Goal: Navigation & Orientation: Find specific page/section

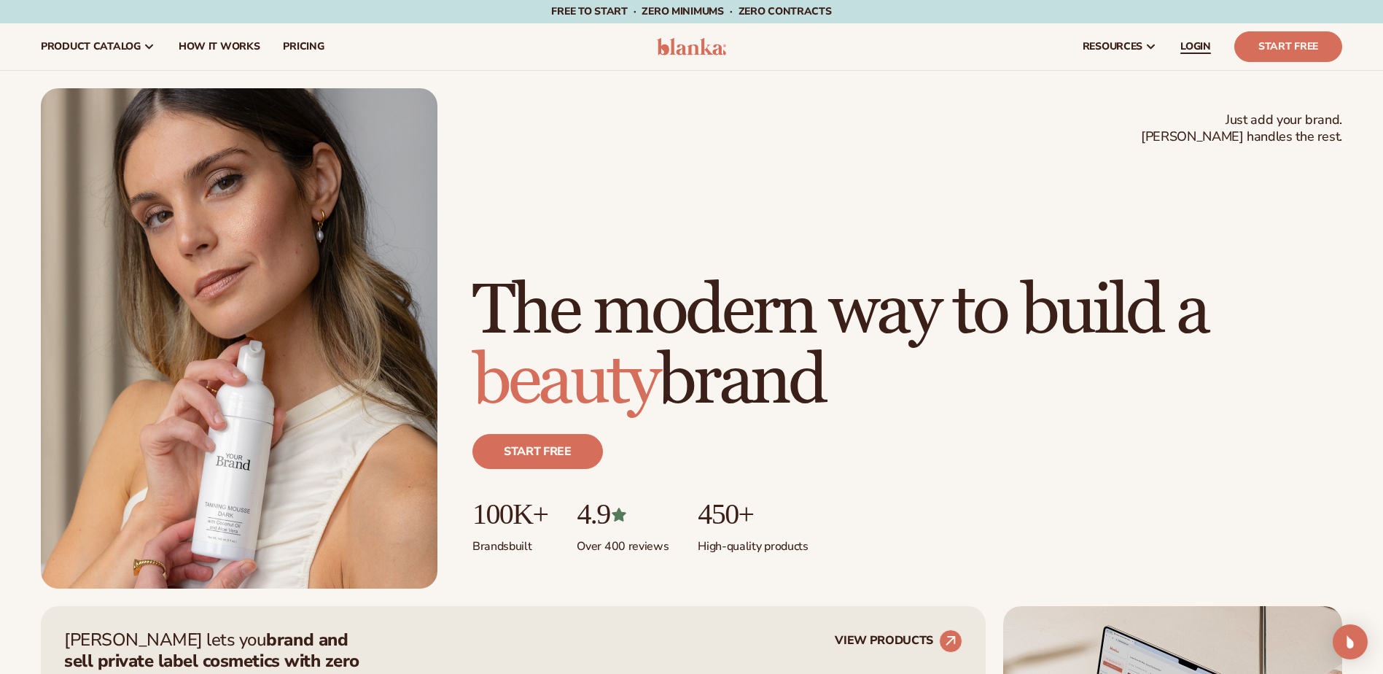
click at [1189, 46] on span "LOGIN" at bounding box center [1195, 47] width 31 height 12
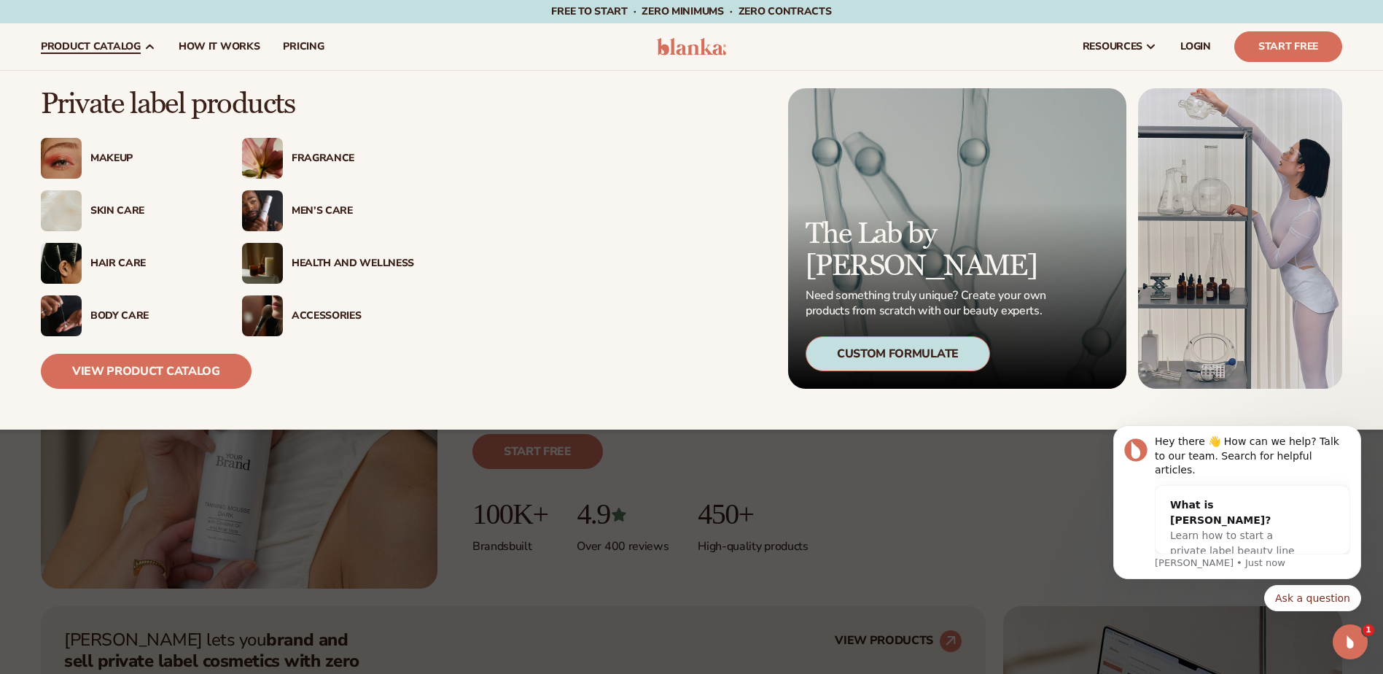
click at [118, 157] on div "Makeup" at bounding box center [151, 158] width 122 height 12
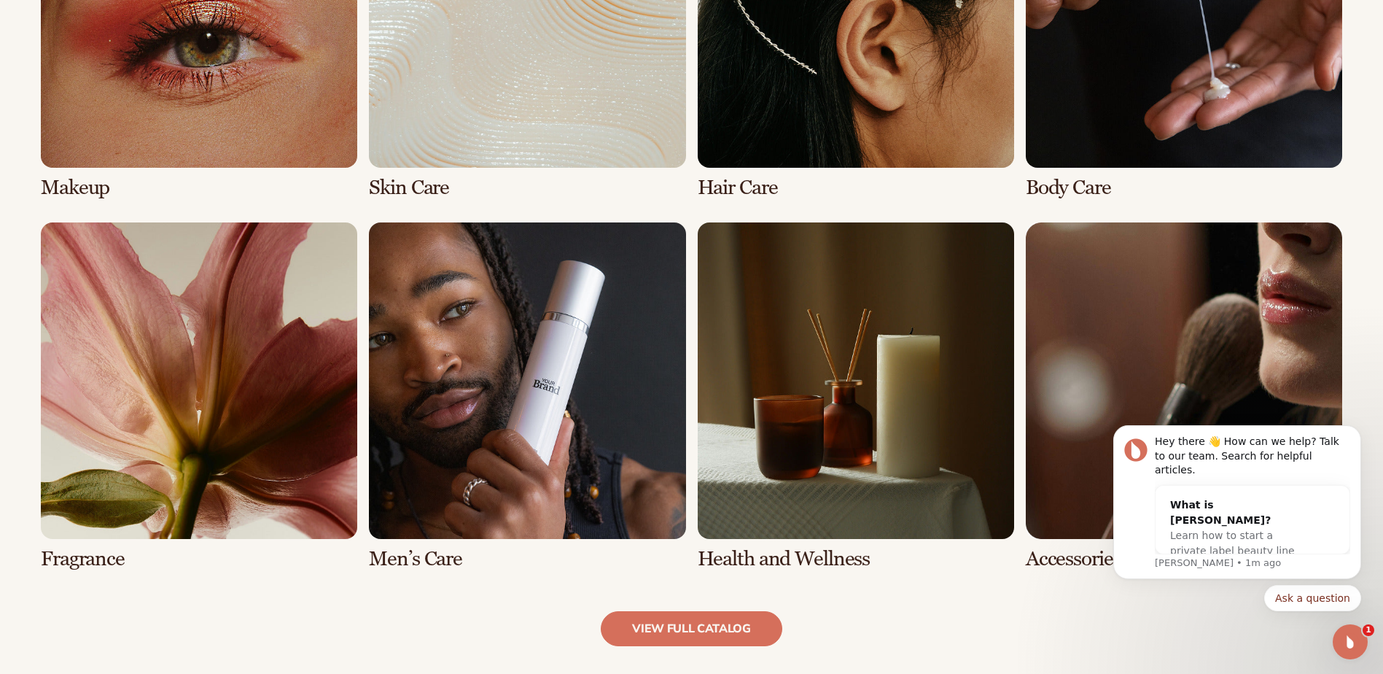
scroll to position [1604, 0]
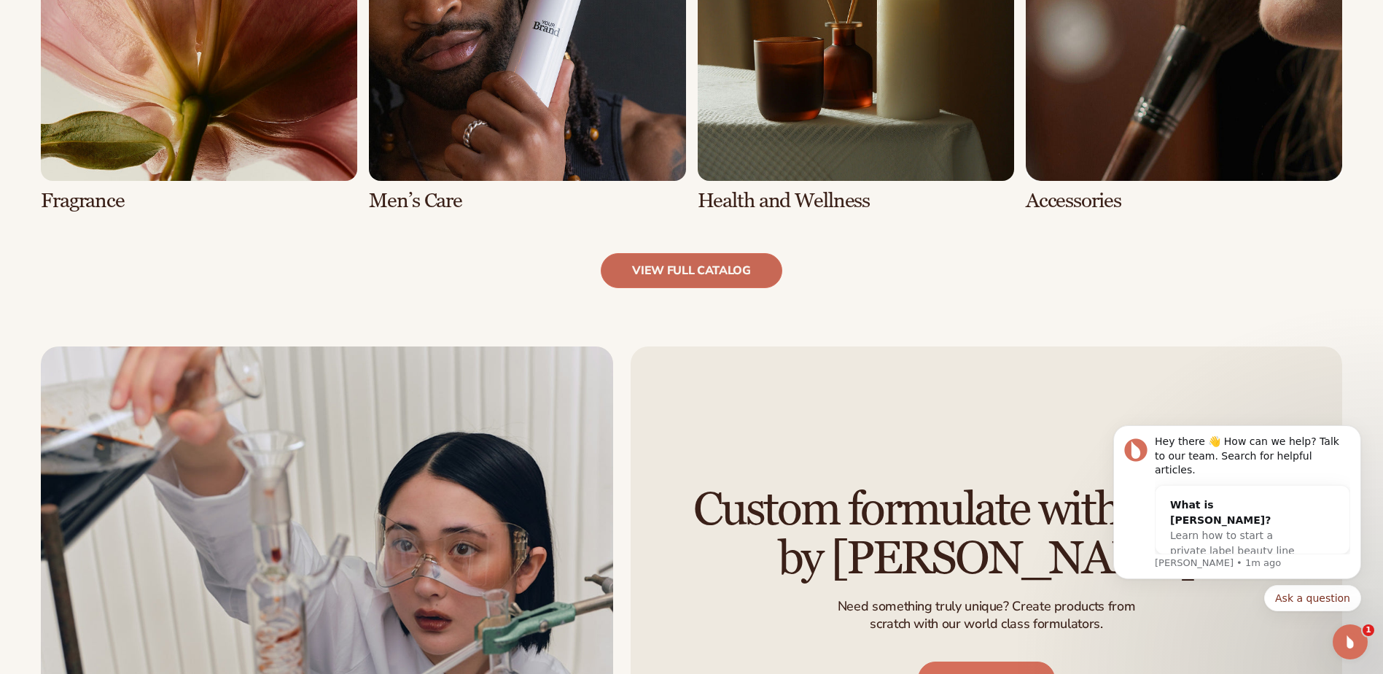
click at [742, 265] on link "view full catalog" at bounding box center [692, 270] width 182 height 35
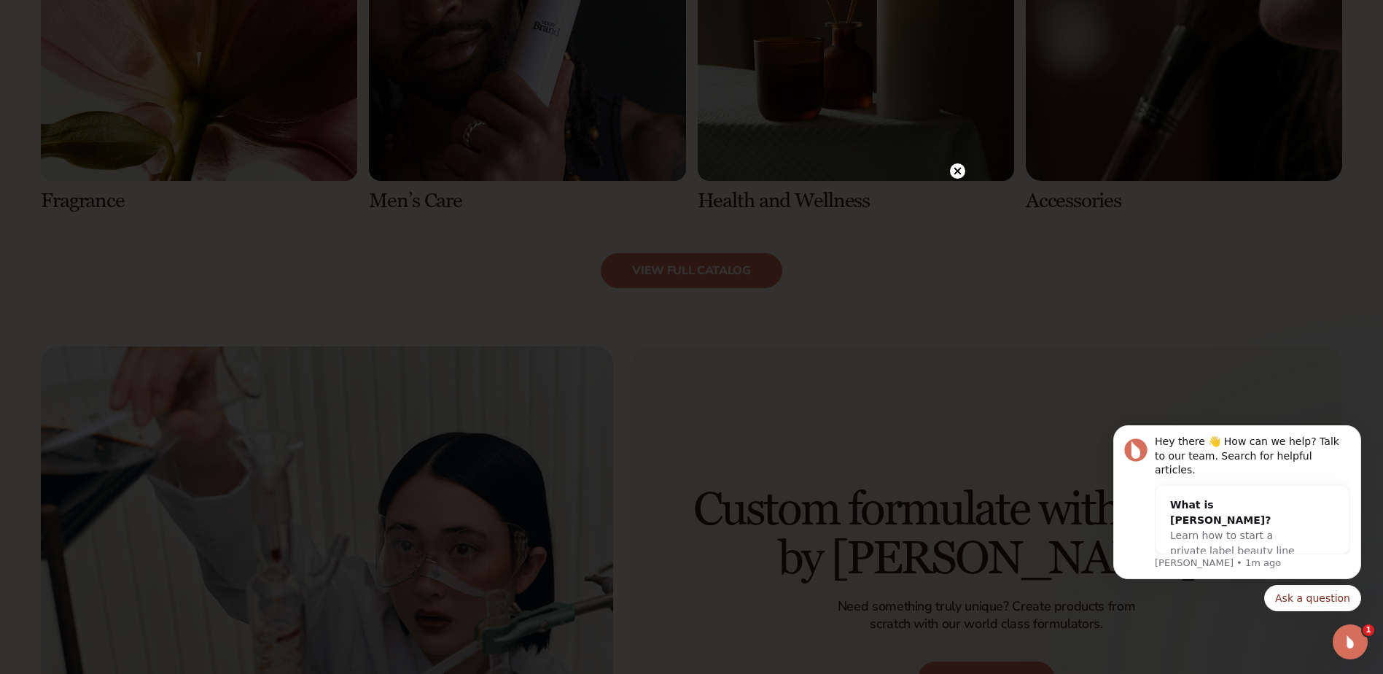
click at [950, 173] on icon at bounding box center [957, 170] width 15 height 15
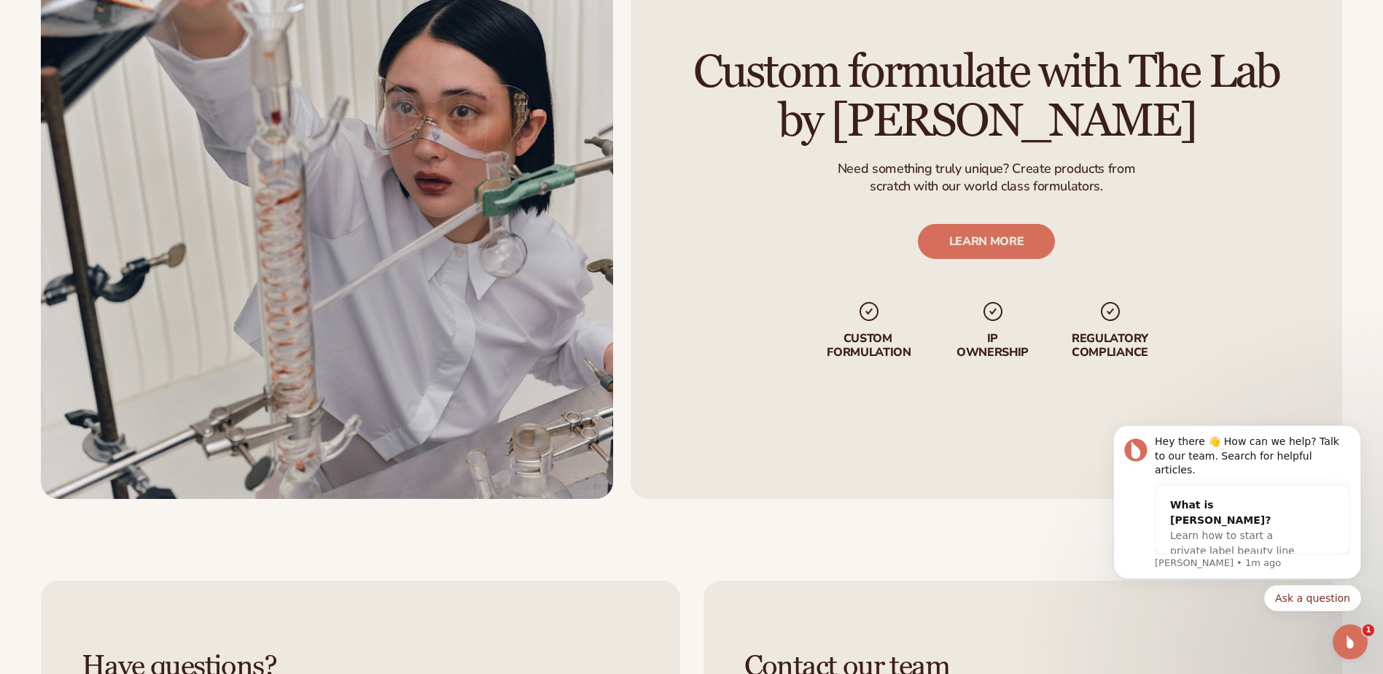
scroll to position [2479, 0]
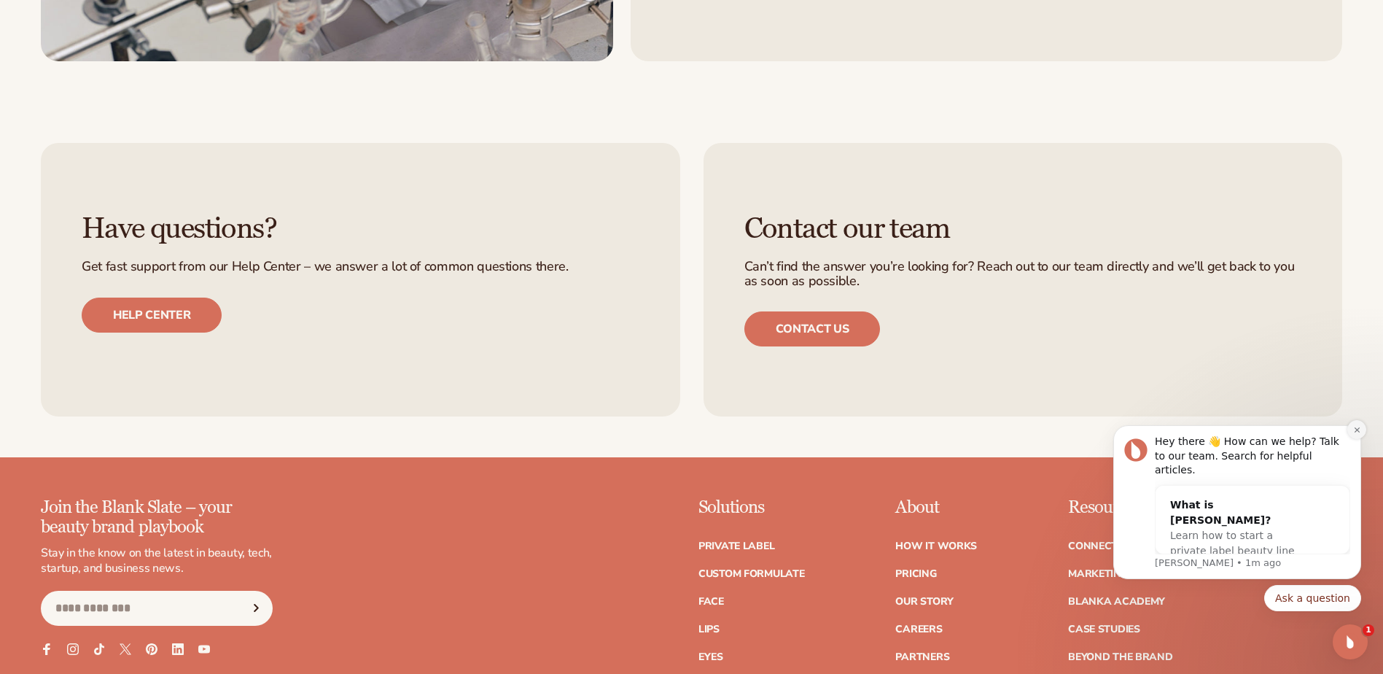
click at [1353, 434] on icon "Dismiss notification" at bounding box center [1357, 430] width 8 height 8
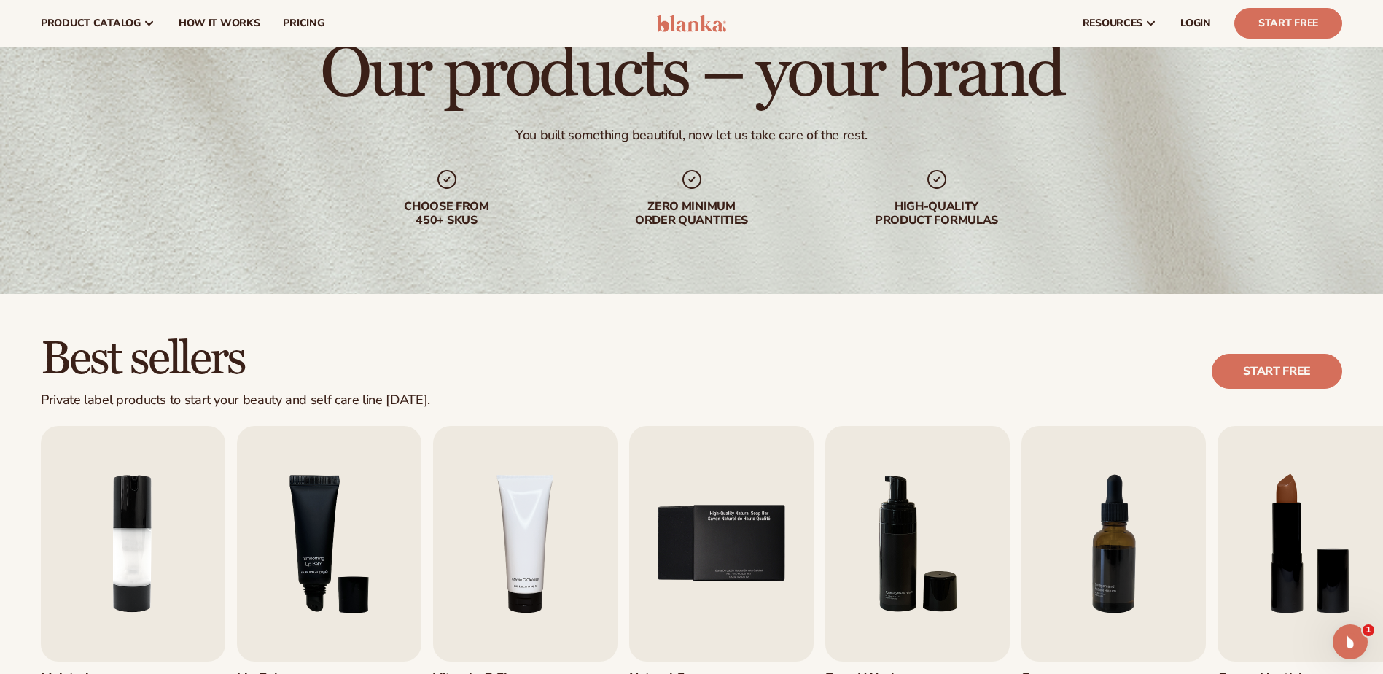
scroll to position [0, 0]
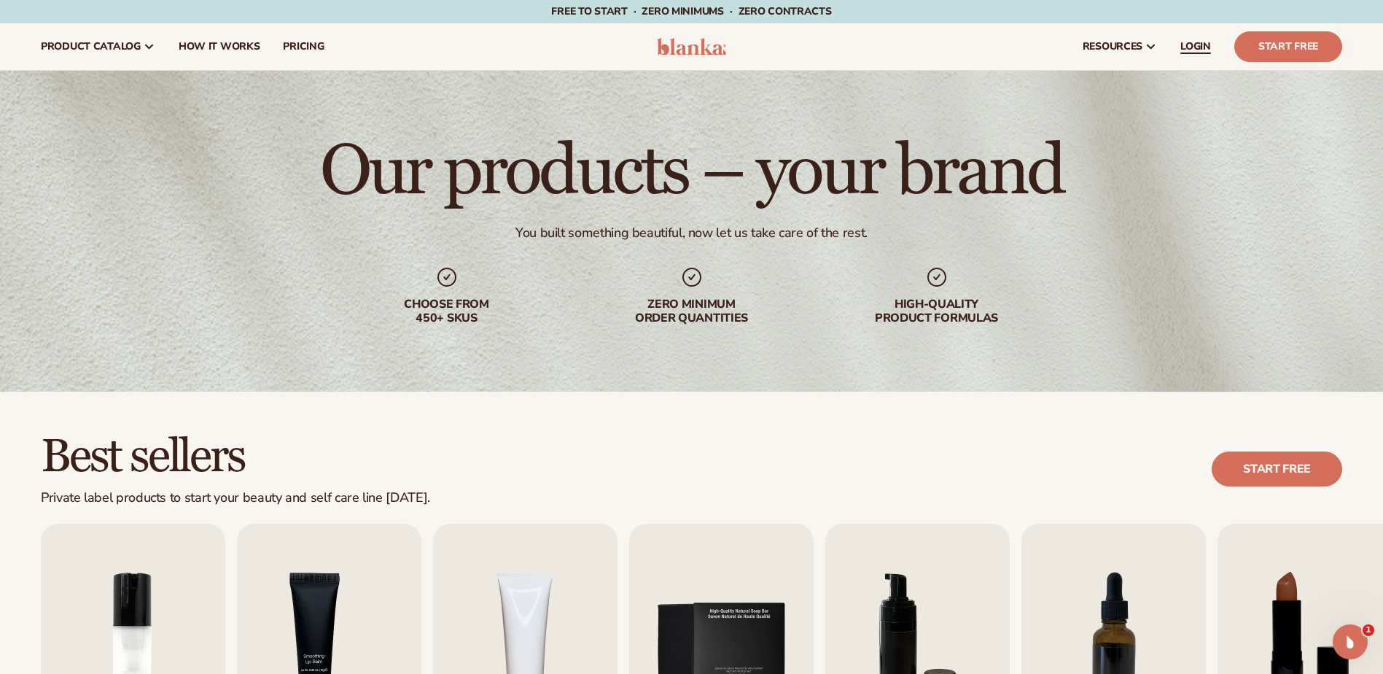
click at [1205, 50] on span "LOGIN" at bounding box center [1195, 47] width 31 height 12
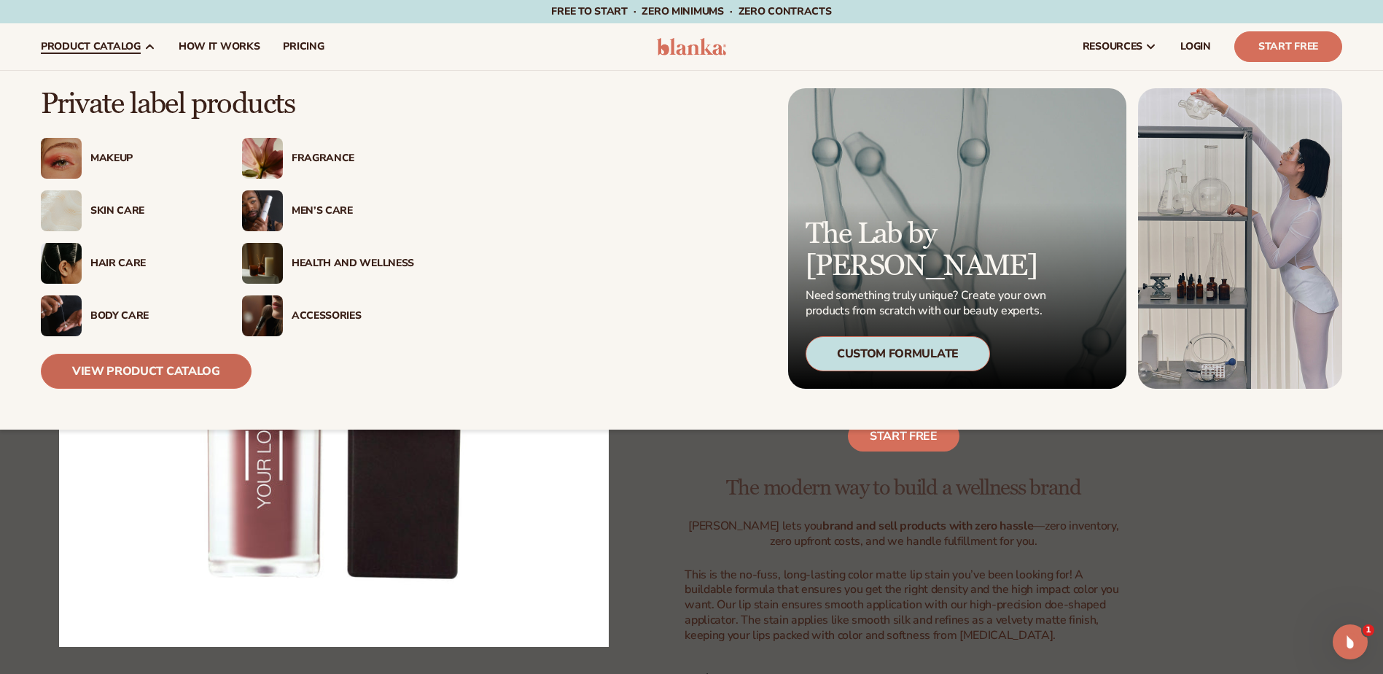
click at [152, 373] on link "View Product Catalog" at bounding box center [146, 371] width 211 height 35
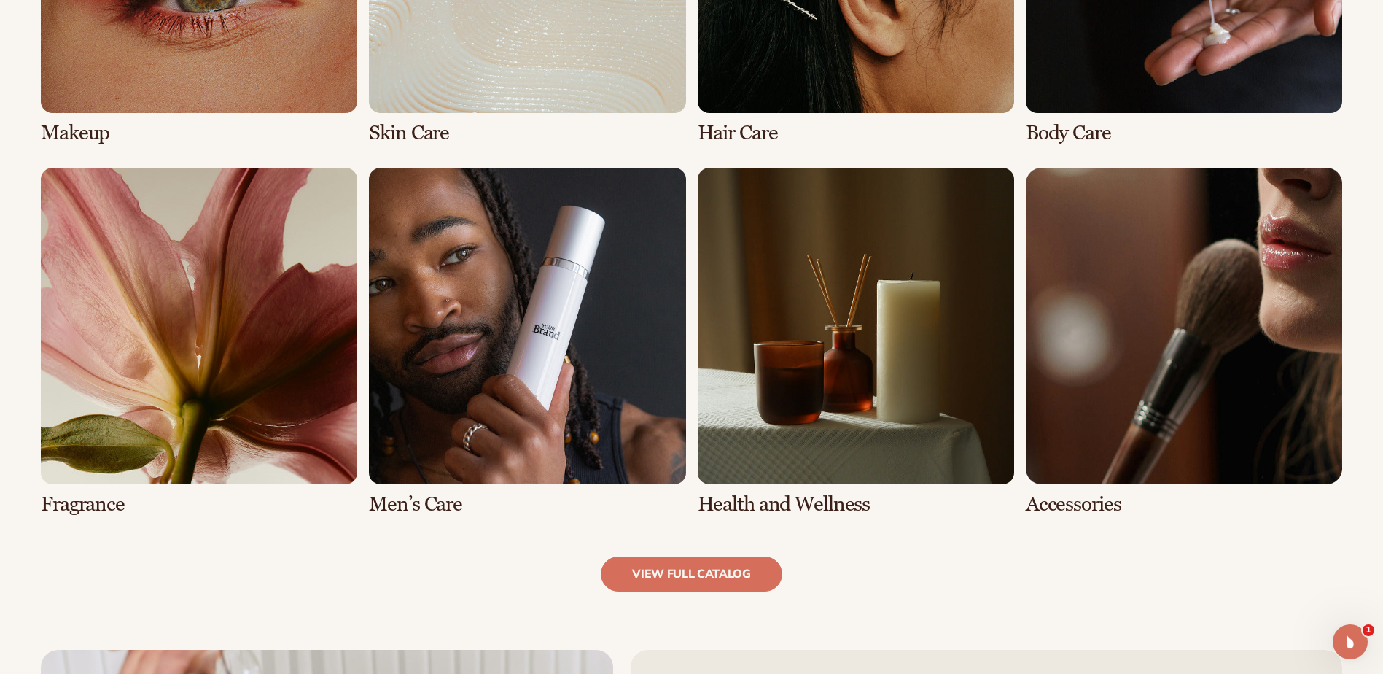
scroll to position [1094, 0]
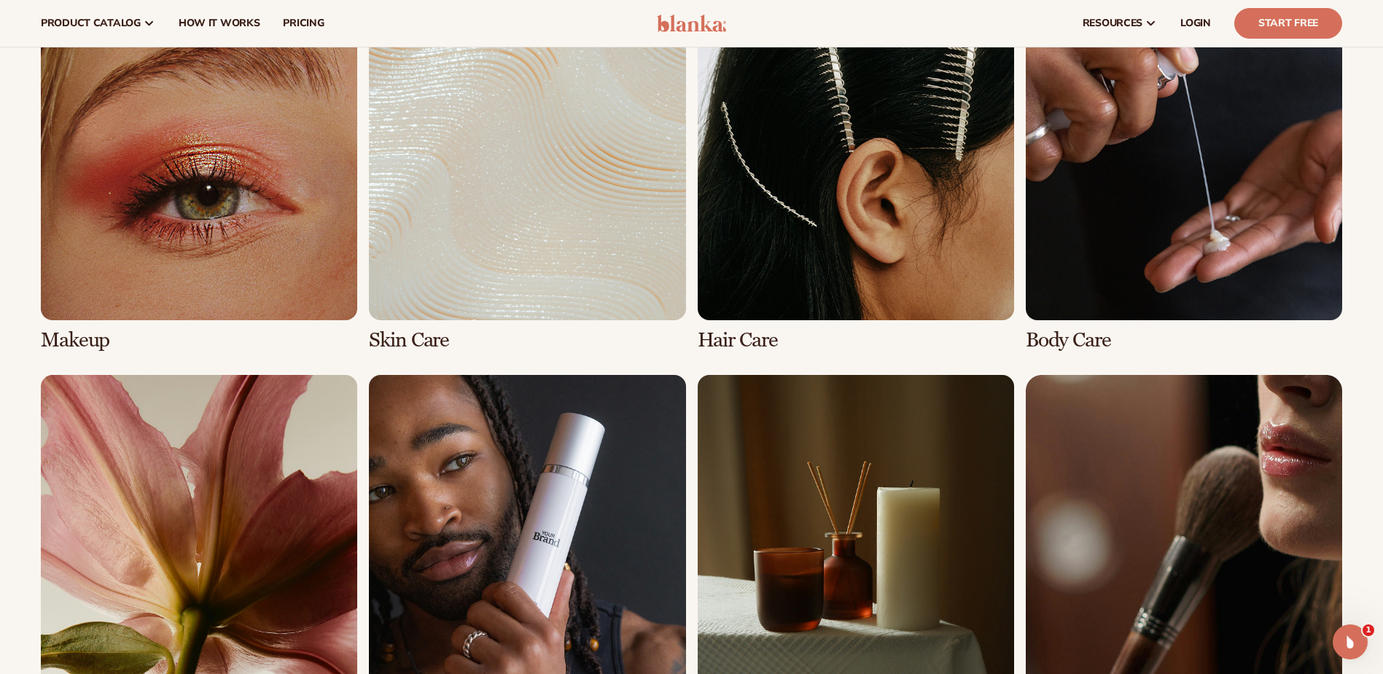
click at [182, 281] on link "1 / 8" at bounding box center [199, 178] width 316 height 348
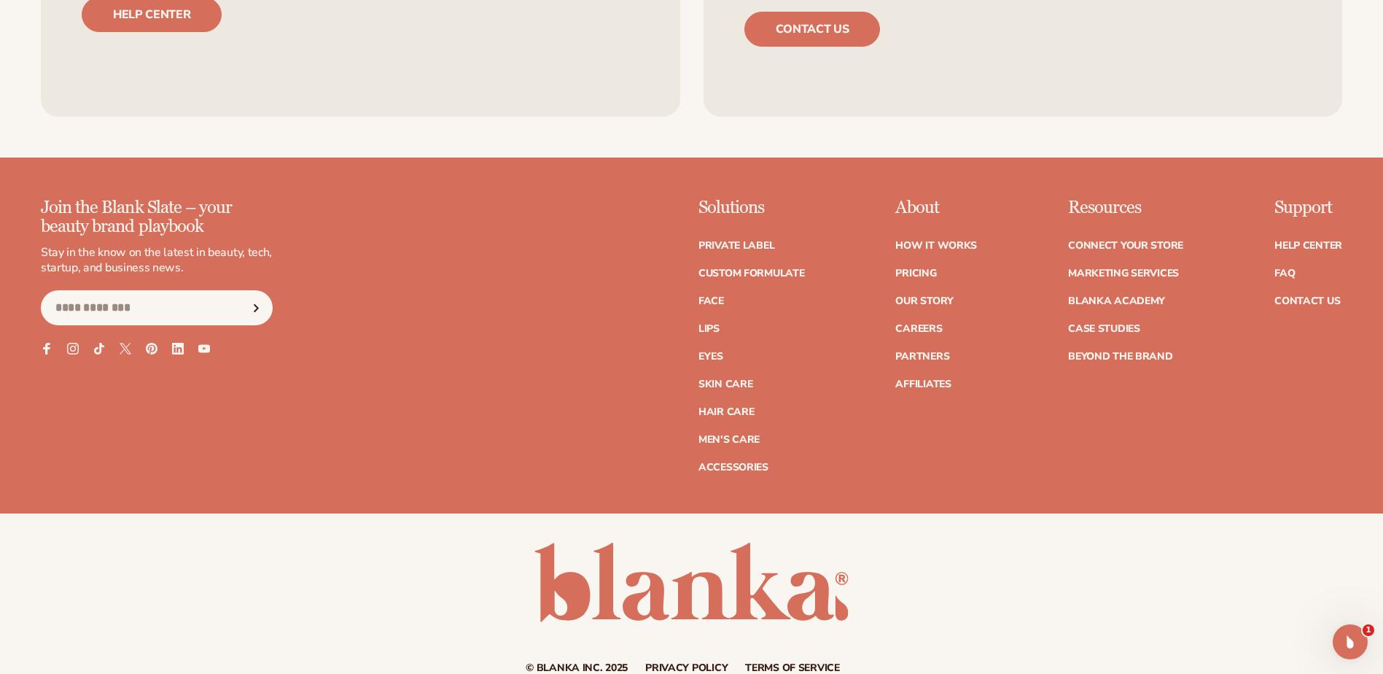
scroll to position [3133, 0]
